Goal: Check status

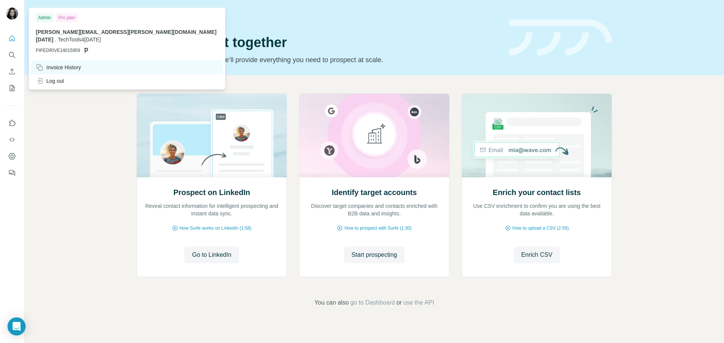
click at [66, 64] on div "Invoice History" at bounding box center [58, 68] width 45 height 8
click at [64, 64] on div "Invoice History" at bounding box center [58, 68] width 45 height 8
